Goal: Find specific page/section: Find specific page/section

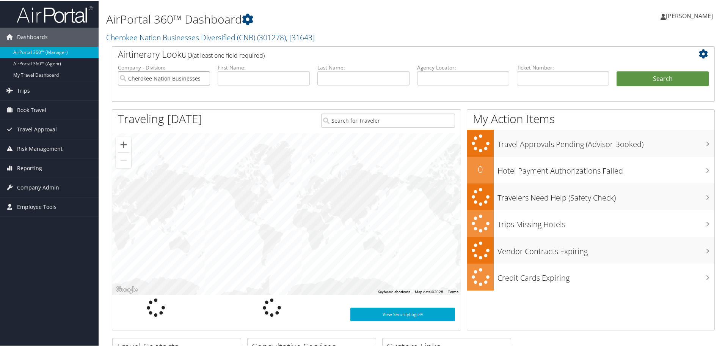
click at [152, 76] on input "Cherokee Nation Businesses Diversified (CNB)" at bounding box center [164, 78] width 92 height 14
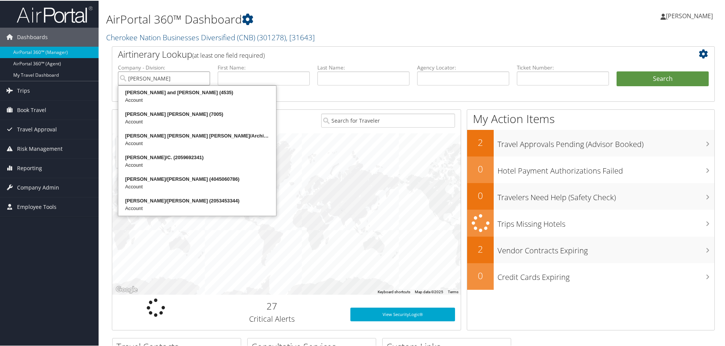
click at [189, 90] on div "Parsons Behle and Latimer (4535)" at bounding box center [198, 92] width 156 height 8
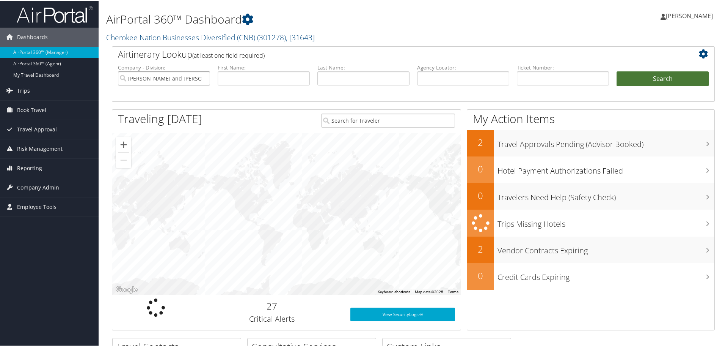
type input "Parsons Behle and Latimer"
click at [651, 76] on button "Search" at bounding box center [663, 78] width 92 height 15
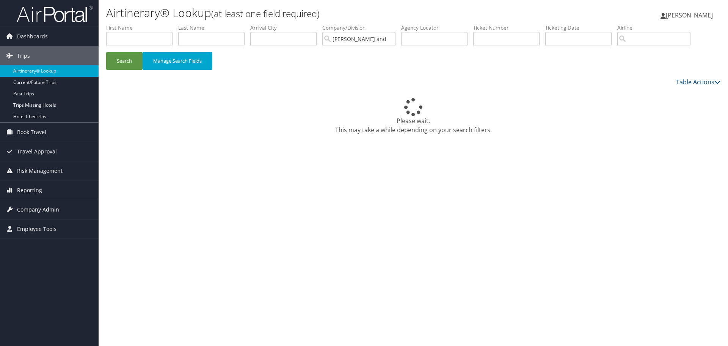
click at [19, 205] on span "Company Admin" at bounding box center [38, 209] width 42 height 19
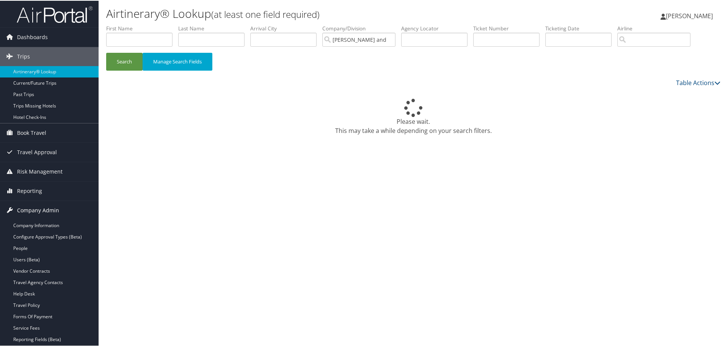
click at [22, 209] on span "Company Admin" at bounding box center [38, 209] width 42 height 19
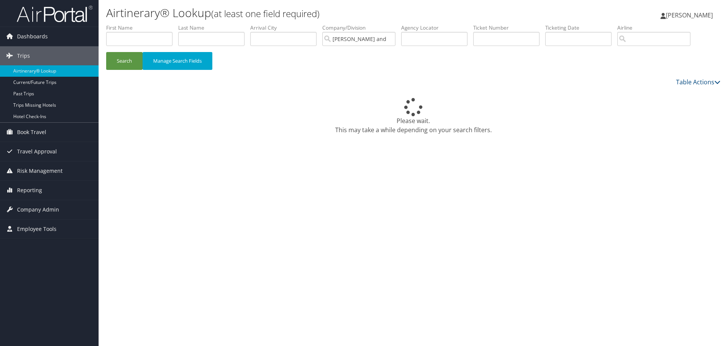
click at [24, 220] on span "Employee Tools" at bounding box center [36, 228] width 39 height 19
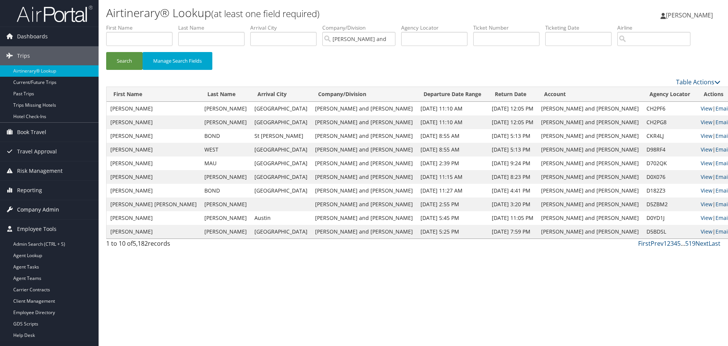
click at [29, 210] on span "Company Admin" at bounding box center [38, 209] width 42 height 19
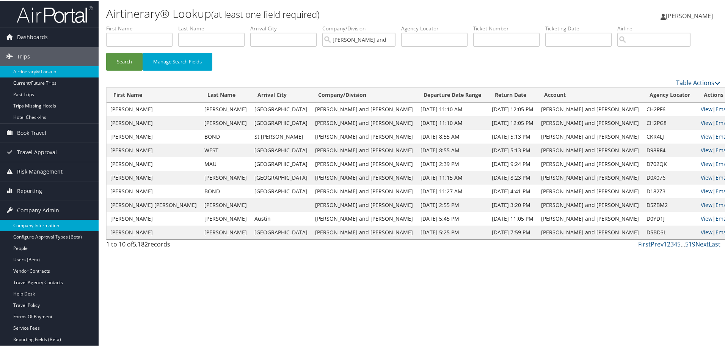
click at [27, 220] on link "Company Information" at bounding box center [49, 224] width 99 height 11
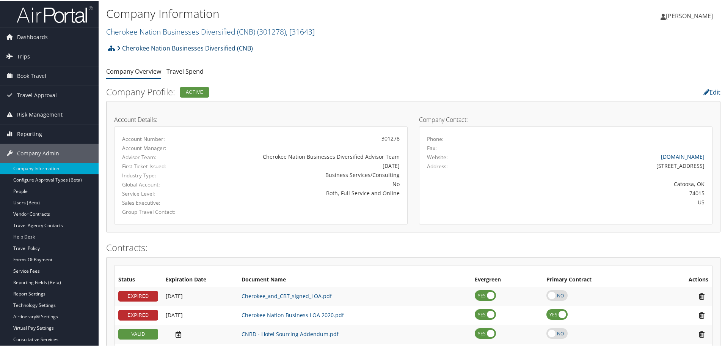
click at [172, 49] on link "Cherokee Nation Businesses Diversified (CNB)" at bounding box center [185, 47] width 136 height 15
click at [175, 29] on link "Cherokee Nation Businesses Diversified (CNB) ( 301278 ) , [ 31643 ]" at bounding box center [210, 31] width 209 height 10
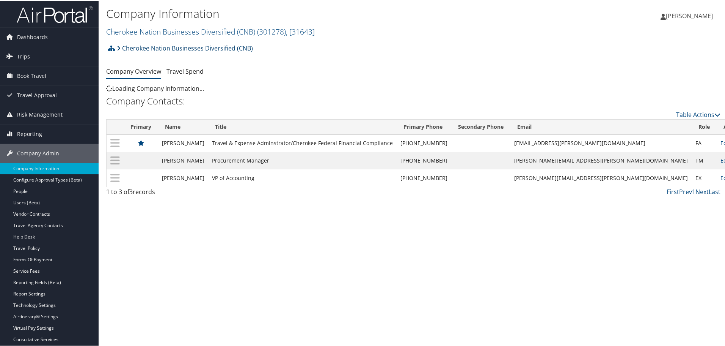
click at [127, 48] on link "Cherokee Nation Businesses Diversified (CNB)" at bounding box center [185, 47] width 136 height 15
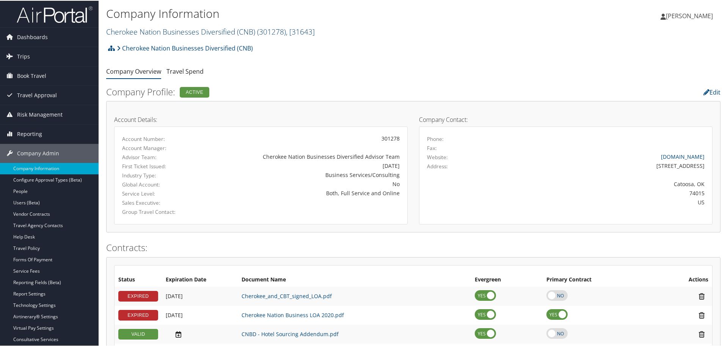
click at [146, 31] on link "Cherokee Nation Businesses Diversified (CNB) ( 301278 ) , [ 31643 ]" at bounding box center [210, 31] width 209 height 10
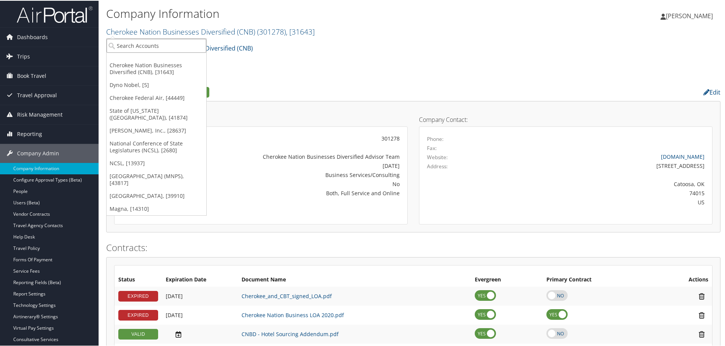
click at [133, 43] on input "search" at bounding box center [157, 45] width 100 height 14
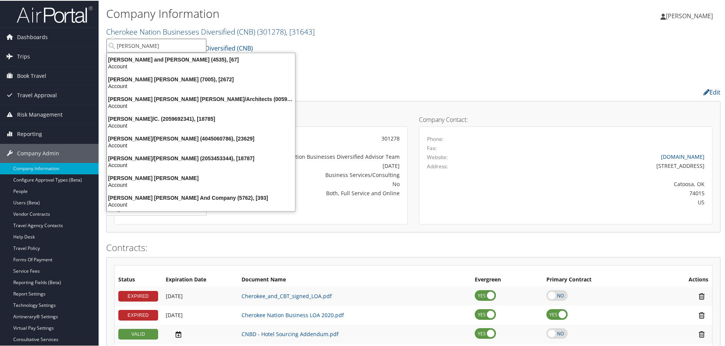
type input "parsons"
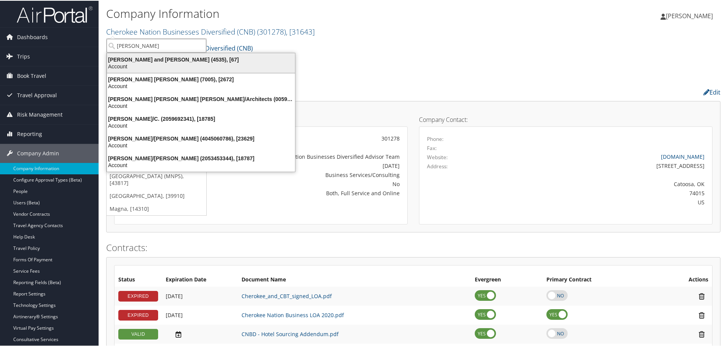
click at [180, 57] on div "Parsons Behle and Latimer (4535), [67]" at bounding box center [200, 58] width 197 height 7
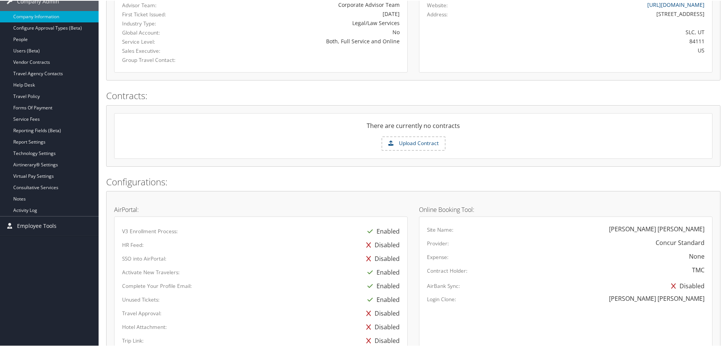
scroll to position [228, 0]
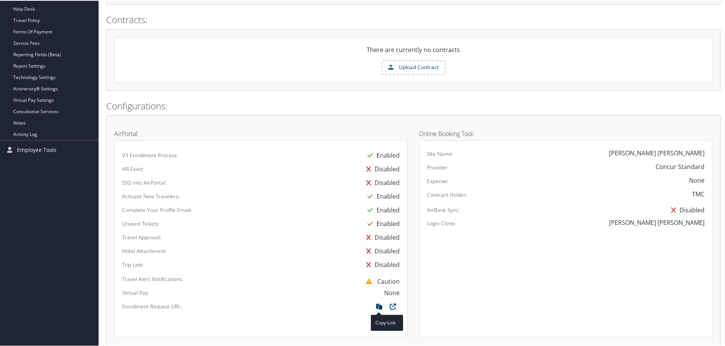
click at [377, 306] on icon at bounding box center [380, 307] width 14 height 10
